Goal: Task Accomplishment & Management: Manage account settings

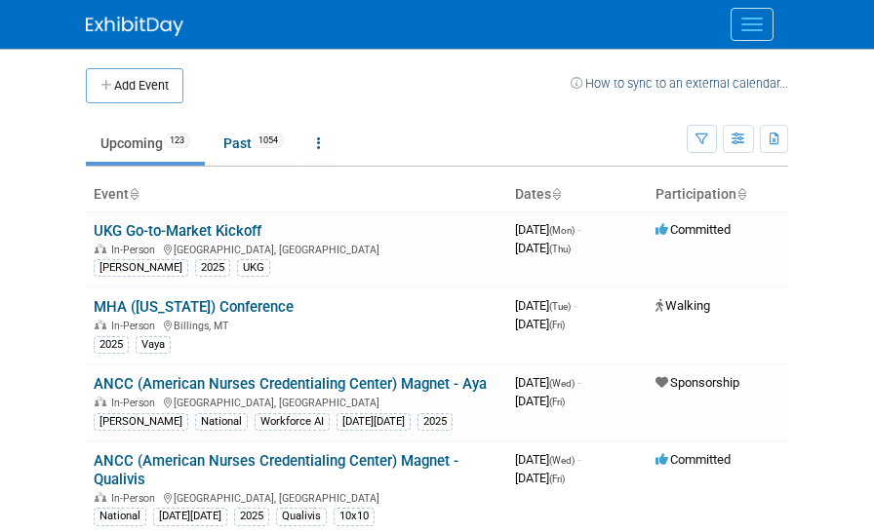
click at [750, 24] on span "Menu" at bounding box center [751, 24] width 21 height 2
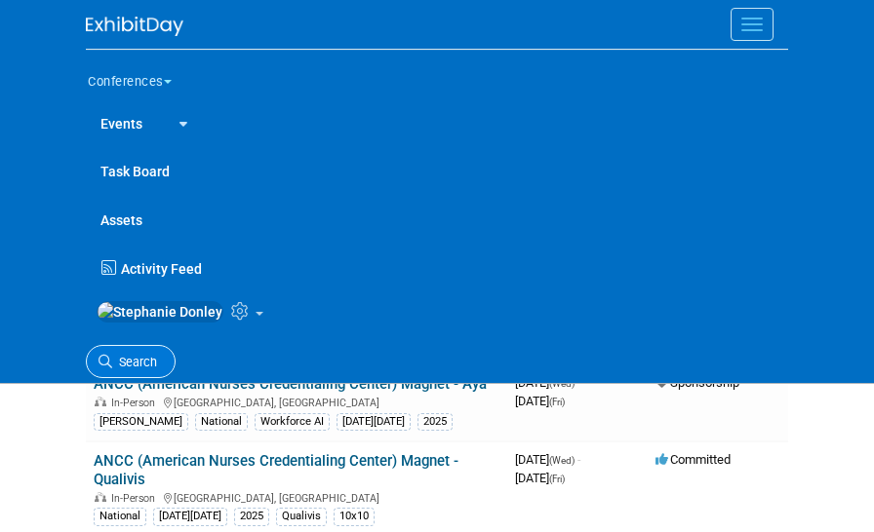
click at [108, 366] on icon at bounding box center [105, 362] width 14 height 14
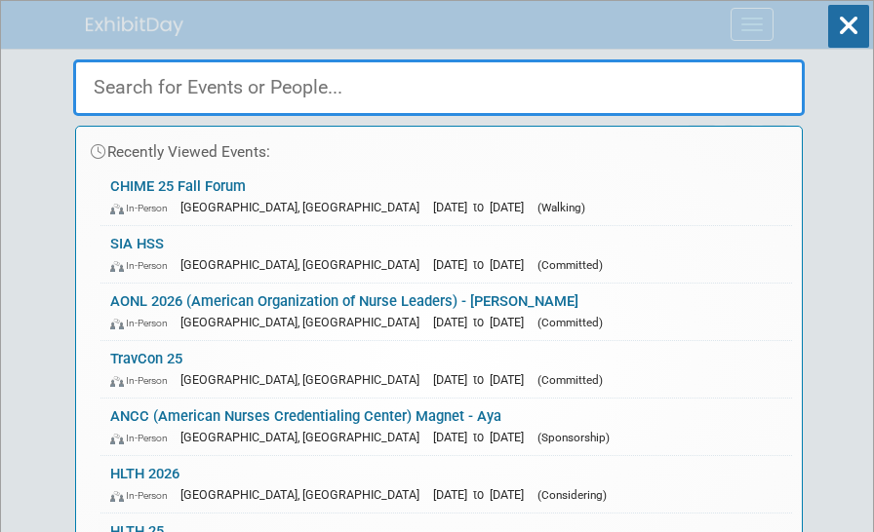
click at [225, 88] on input "text" at bounding box center [438, 87] width 731 height 57
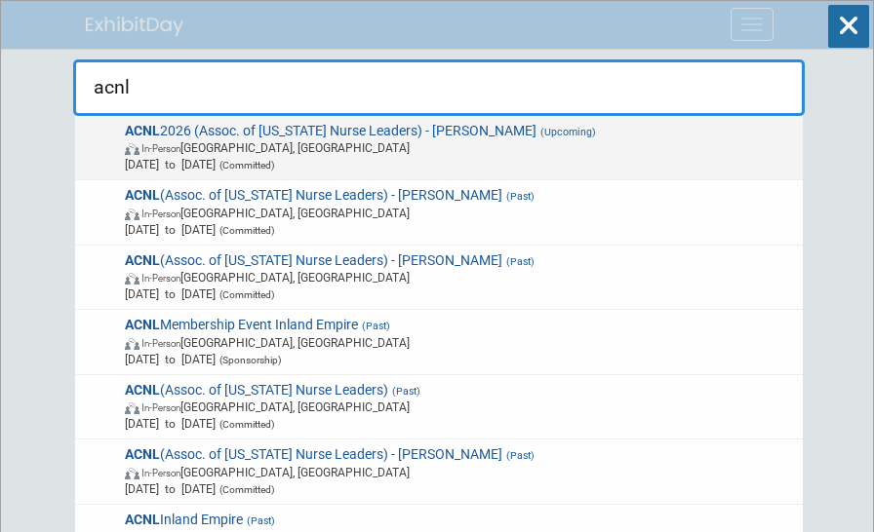
type input "acnl"
click at [176, 149] on span "In-Person Rancho Mirage, CA" at bounding box center [460, 147] width 671 height 17
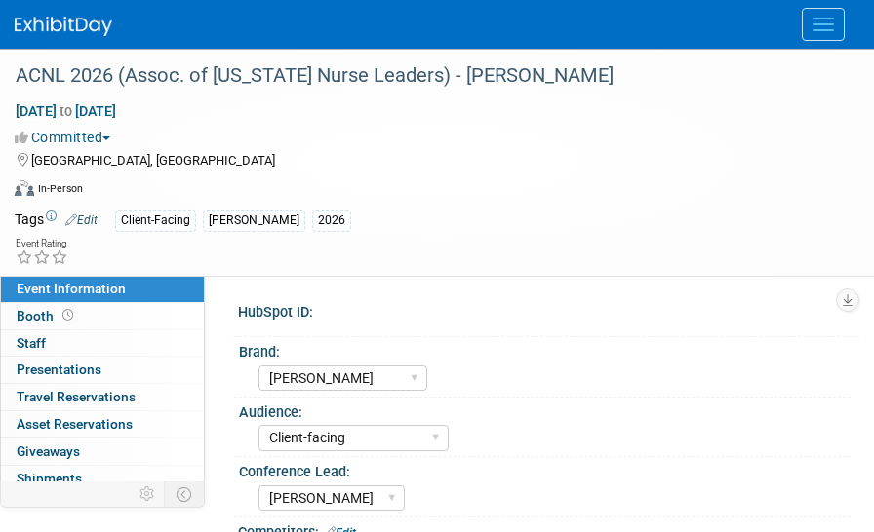
select select "[PERSON_NAME]"
select select "Client-facing"
select select "[PERSON_NAME]"
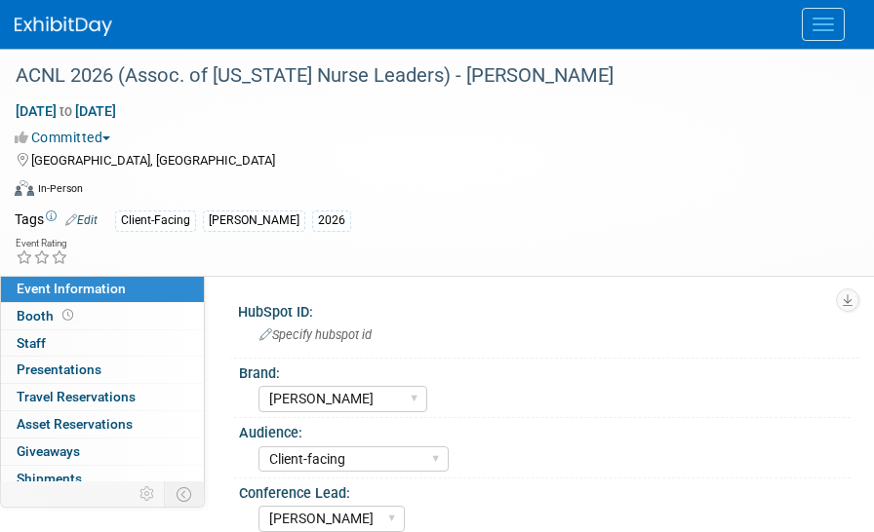
click at [108, 140] on button "Committed" at bounding box center [66, 138] width 103 height 20
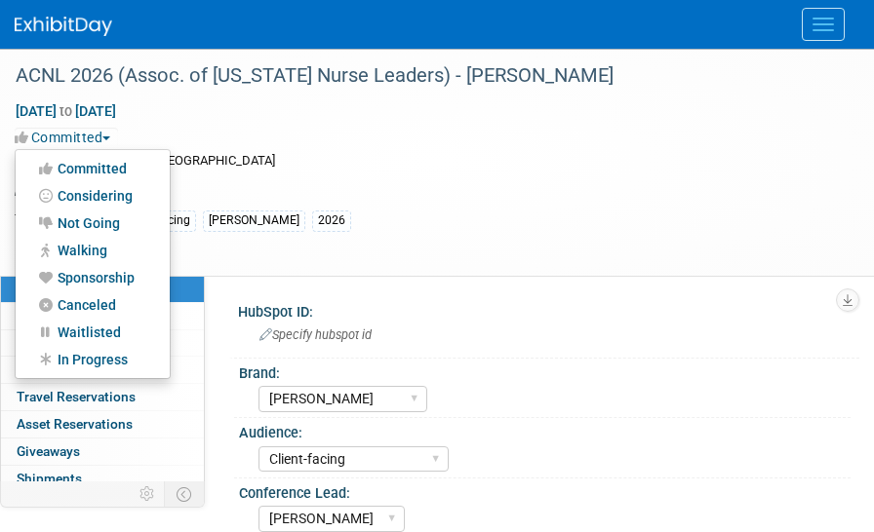
click at [96, 277] on link "Sponsorship" at bounding box center [93, 277] width 154 height 27
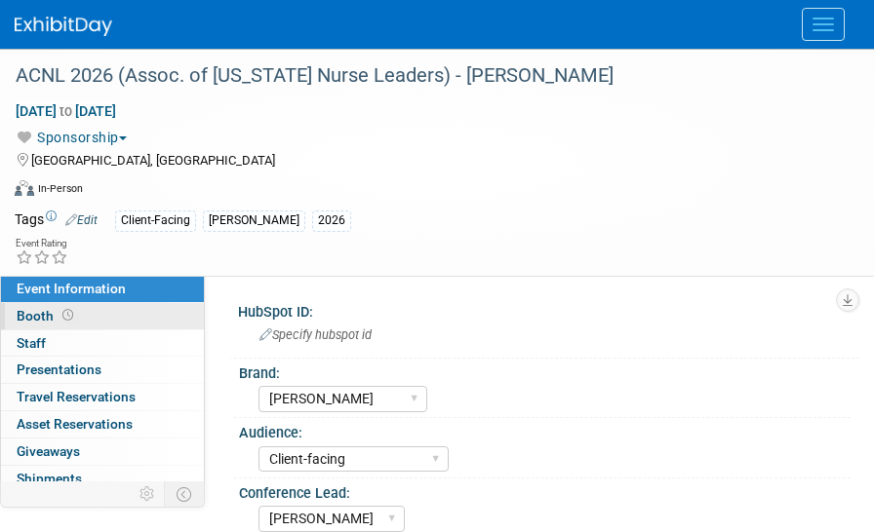
click at [26, 320] on span "Booth" at bounding box center [47, 316] width 60 height 16
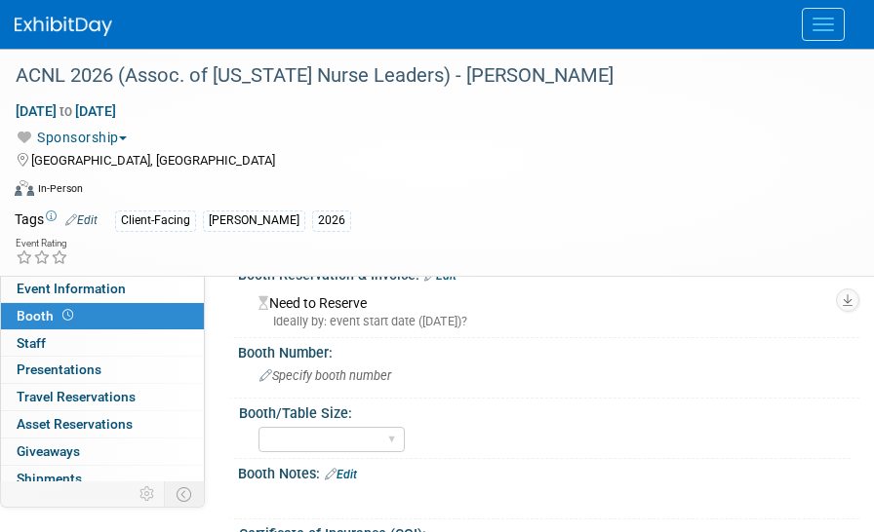
scroll to position [35, 0]
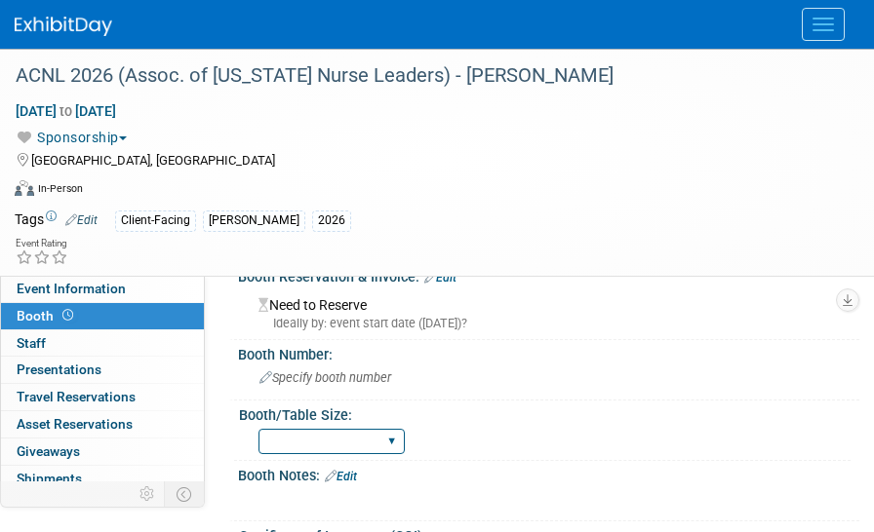
click at [395, 442] on select "30" bar table 36" bar table 6' tabletop 8' tabletop 8'x8' 8'x10' 8'x20' 10'x10'…" at bounding box center [331, 442] width 146 height 26
select select "10'x20'"
click at [258, 429] on select "30" bar table 36" bar table 6' tabletop 8' tabletop 8'x8' 8'x10' 8'x20' 10'x10'…" at bounding box center [331, 442] width 146 height 26
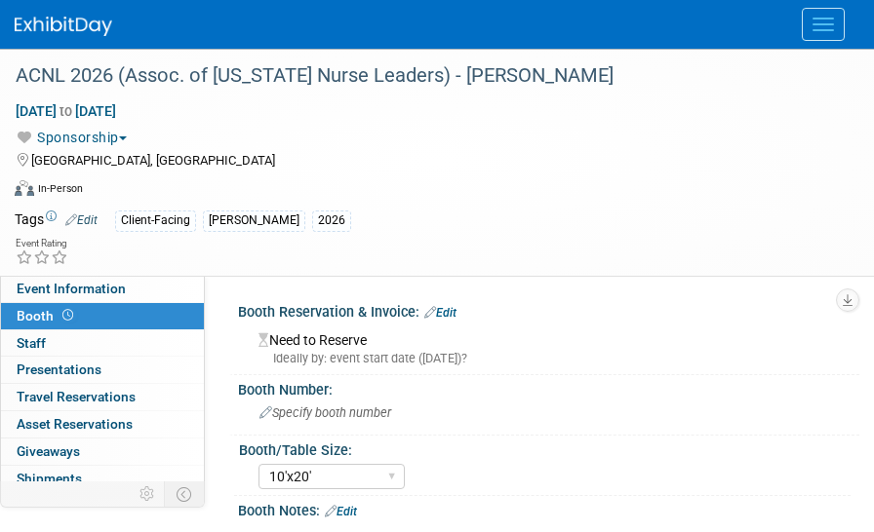
click at [449, 315] on link "Edit" at bounding box center [440, 313] width 32 height 14
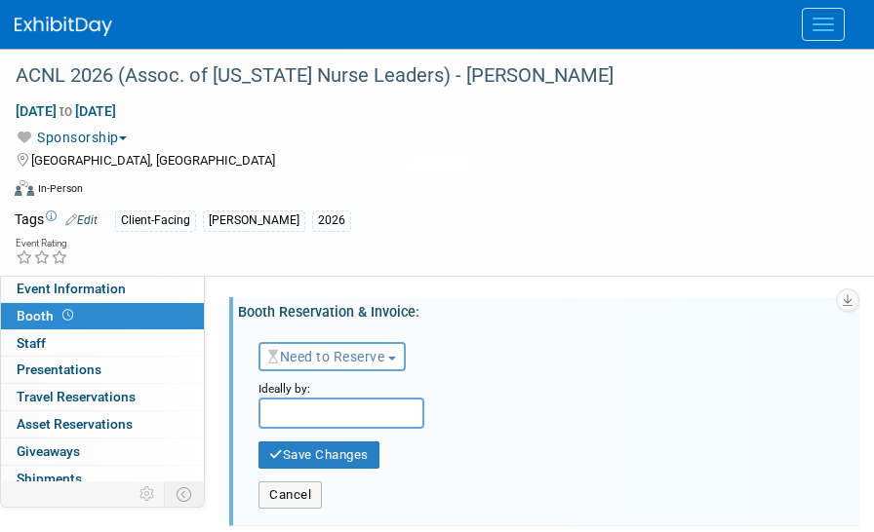
click at [368, 363] on span "Need to Reserve" at bounding box center [326, 357] width 116 height 16
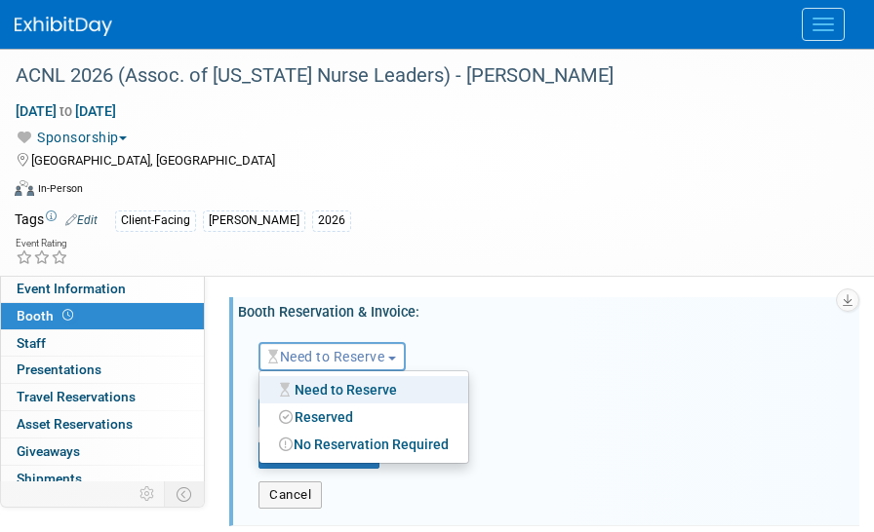
click at [332, 420] on link "Reserved" at bounding box center [363, 417] width 209 height 27
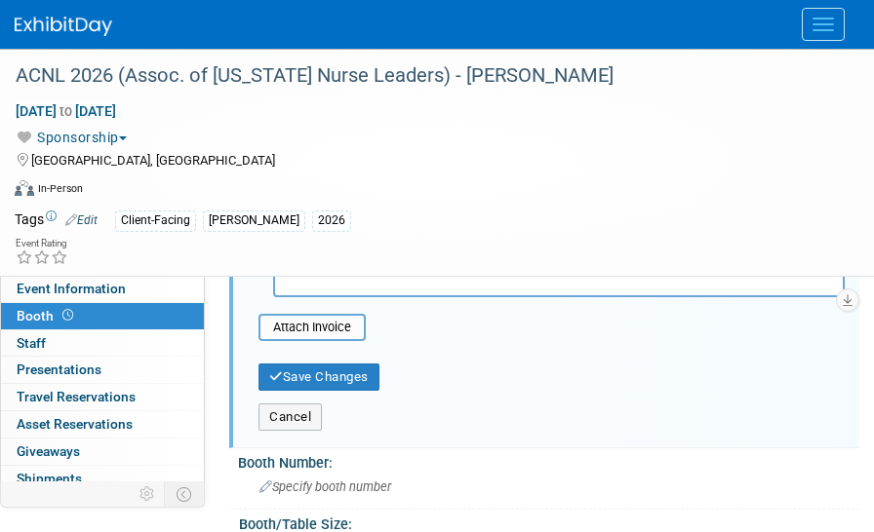
scroll to position [367, 0]
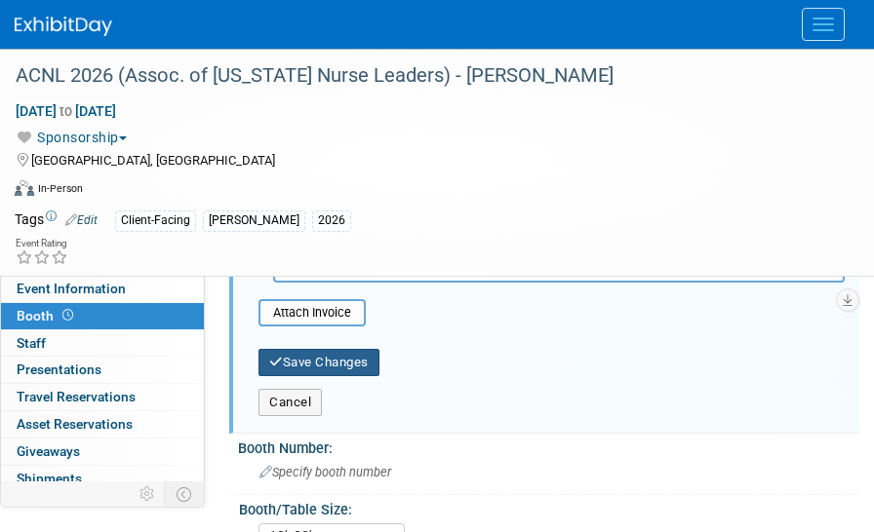
click at [347, 361] on button "Save Changes" at bounding box center [318, 362] width 121 height 27
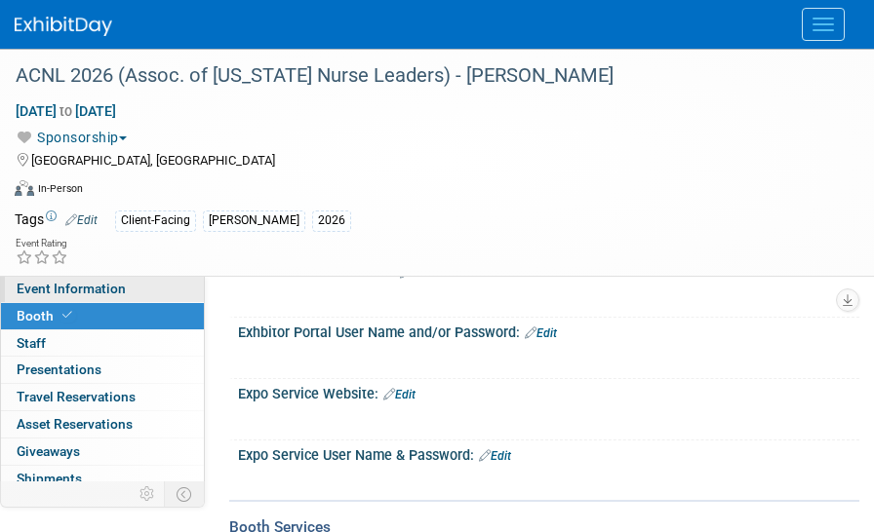
click at [50, 293] on span "Event Information" at bounding box center [71, 289] width 109 height 16
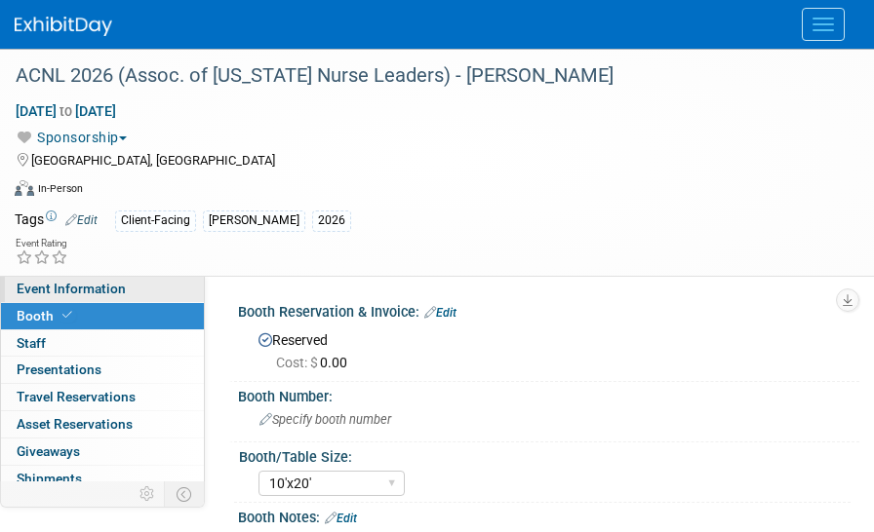
select select "[PERSON_NAME]"
select select "Client-facing"
select select "[PERSON_NAME]"
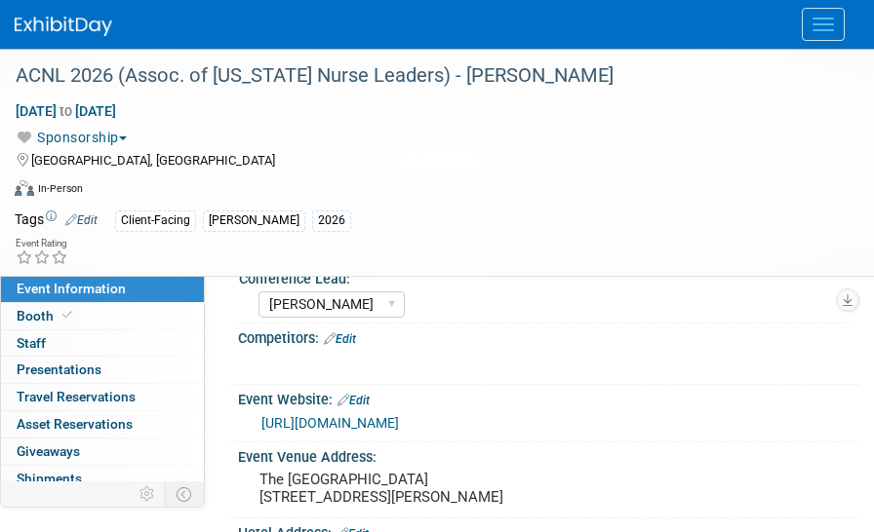
scroll to position [224, 0]
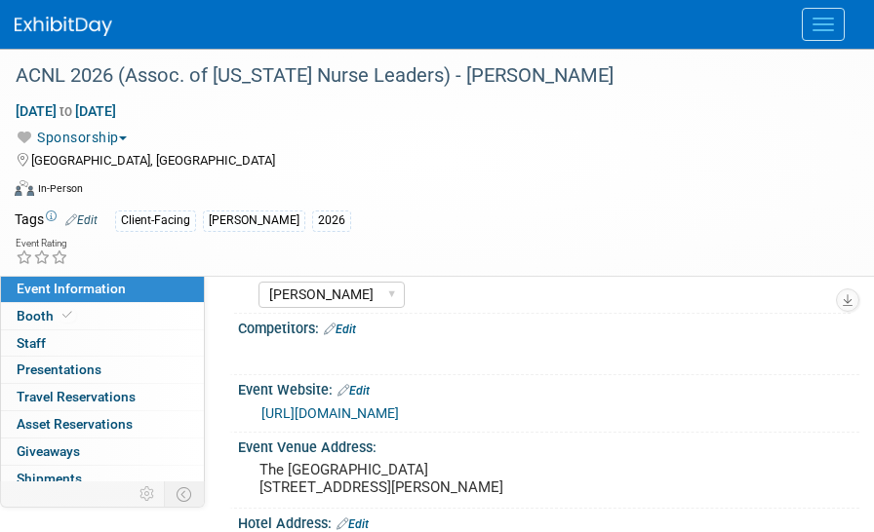
click at [684, 345] on div at bounding box center [538, 352] width 568 height 20
click at [350, 328] on link "Edit" at bounding box center [340, 330] width 32 height 14
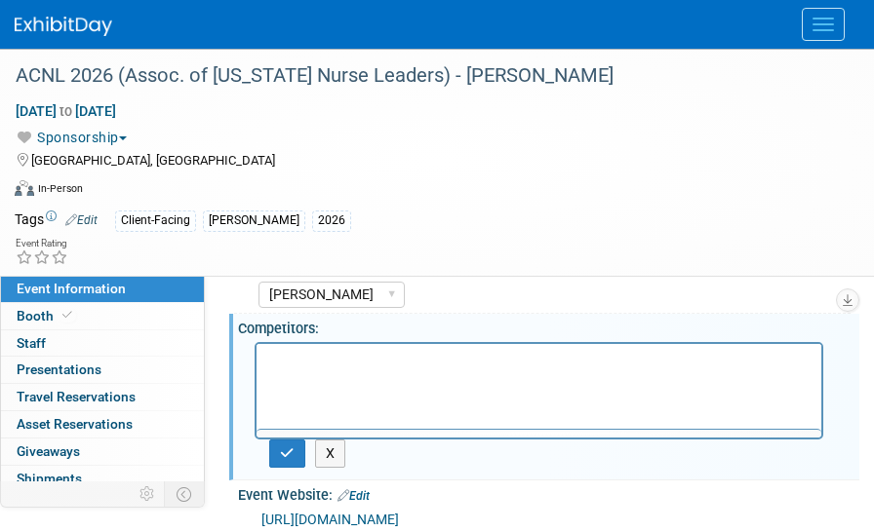
scroll to position [0, 0]
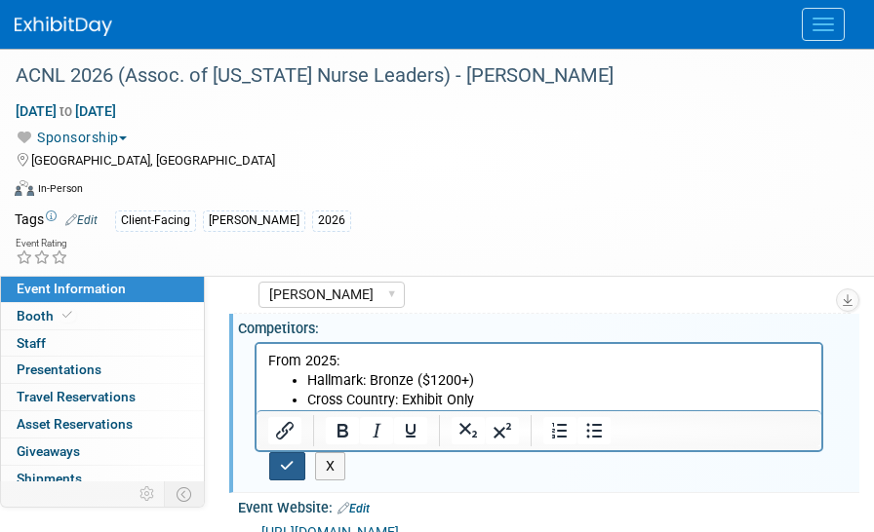
click at [294, 471] on button "button" at bounding box center [287, 466] width 36 height 28
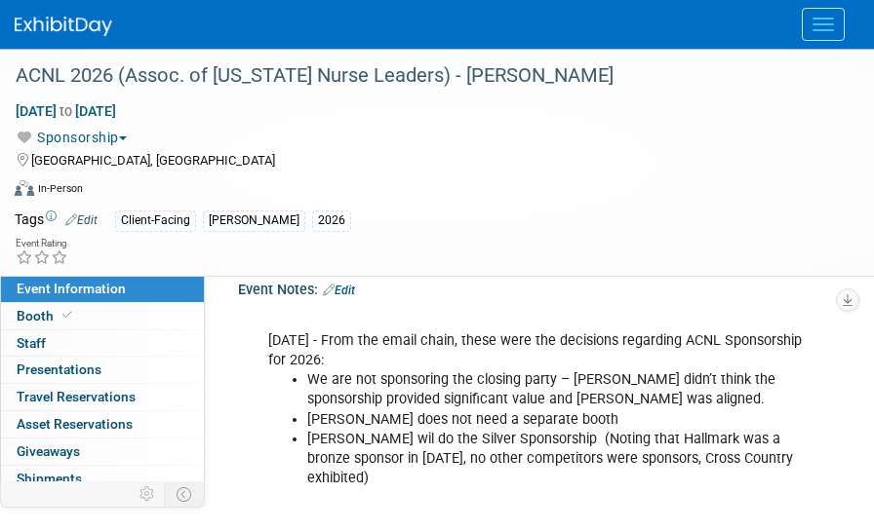
scroll to position [1106, 0]
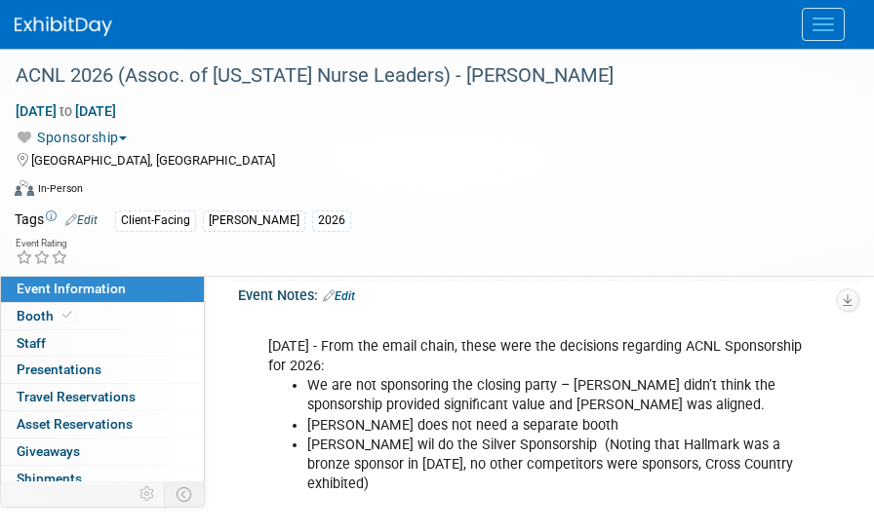
click at [351, 303] on link "Edit" at bounding box center [339, 297] width 32 height 14
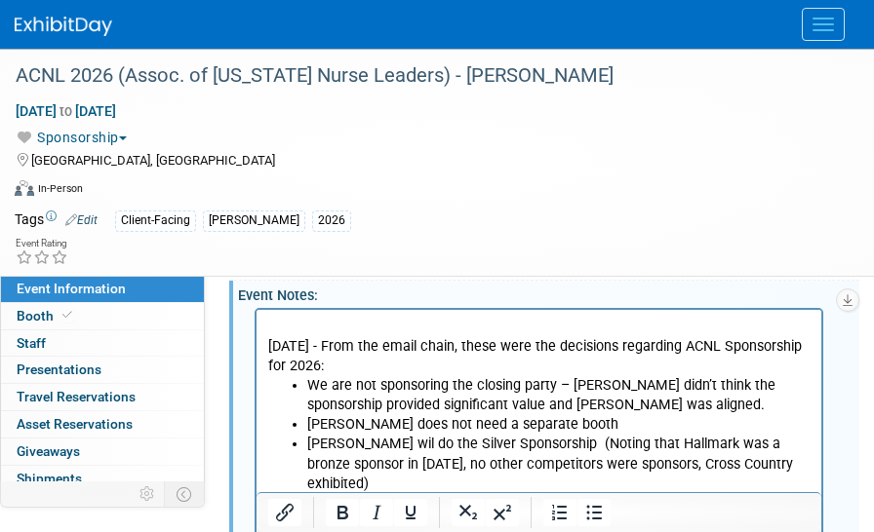
scroll to position [0, 0]
click at [725, 389] on li "We are not sponsoring the closing party – [PERSON_NAME] didn’t think the sponso…" at bounding box center [558, 395] width 503 height 39
click at [278, 324] on p "[DATE] - From the email chain, these were the decisions regarding ACNL Sponsors…" at bounding box center [539, 347] width 542 height 59
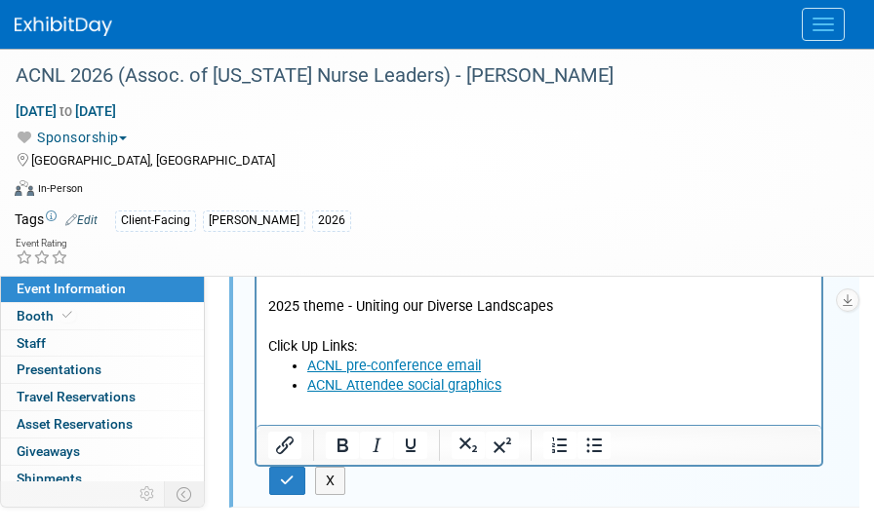
scroll to position [1532, 0]
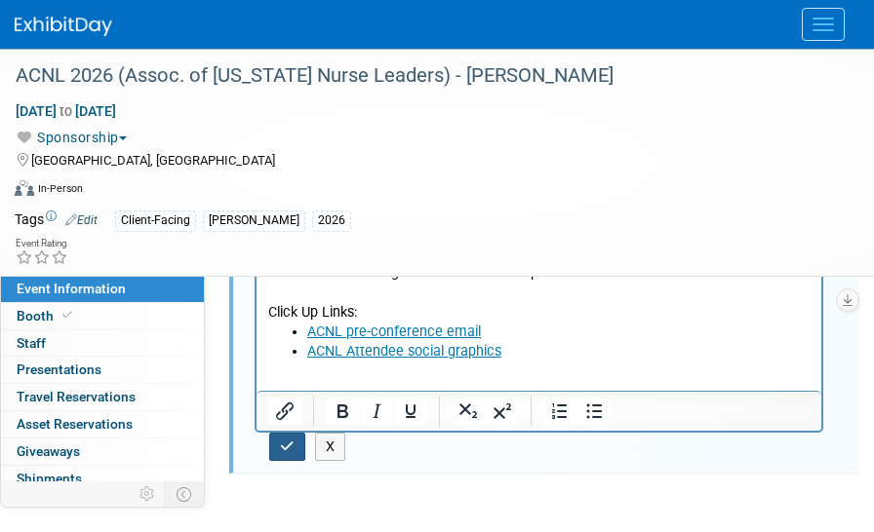
click at [287, 453] on icon "button" at bounding box center [287, 447] width 15 height 14
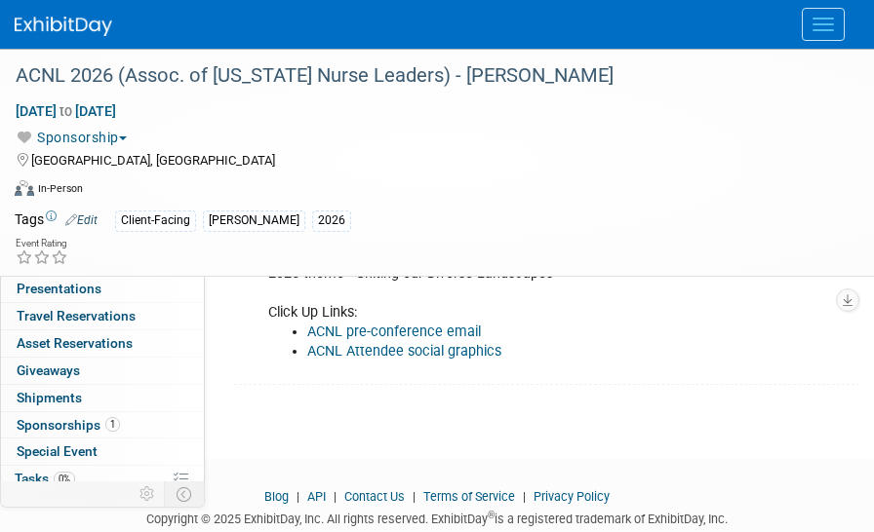
scroll to position [83, 0]
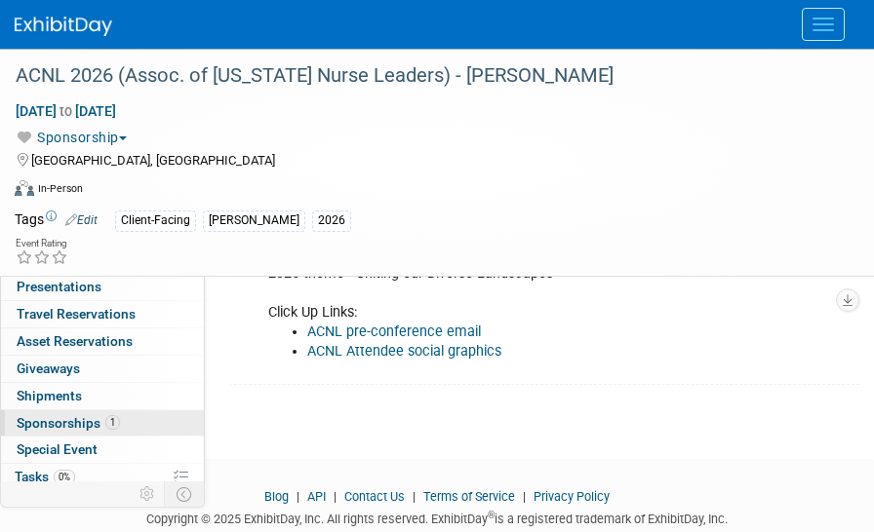
click at [62, 415] on span "Sponsorships 1" at bounding box center [68, 423] width 103 height 16
